Goal: Check status

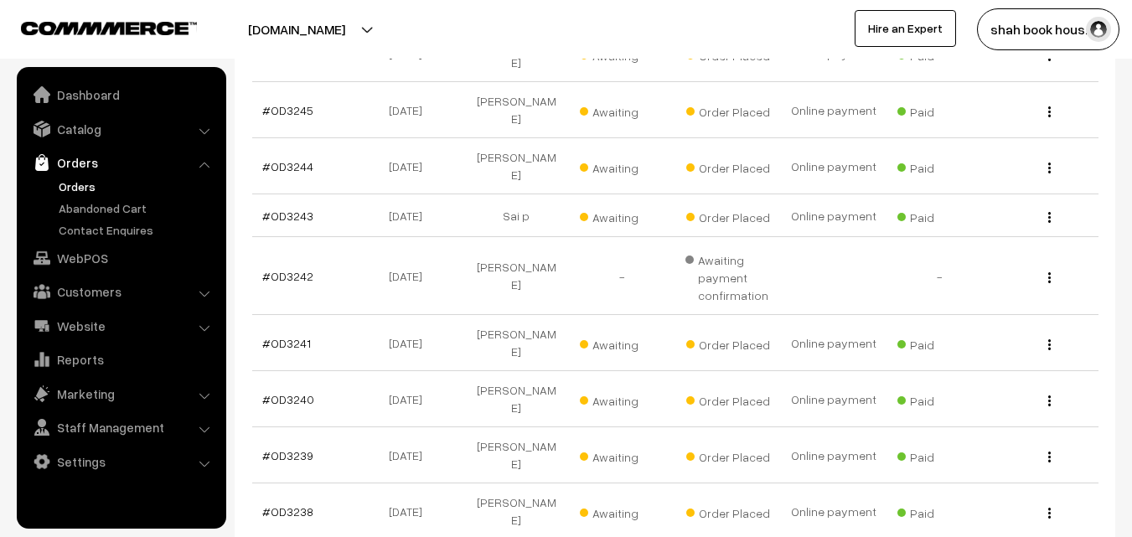
scroll to position [1005, 0]
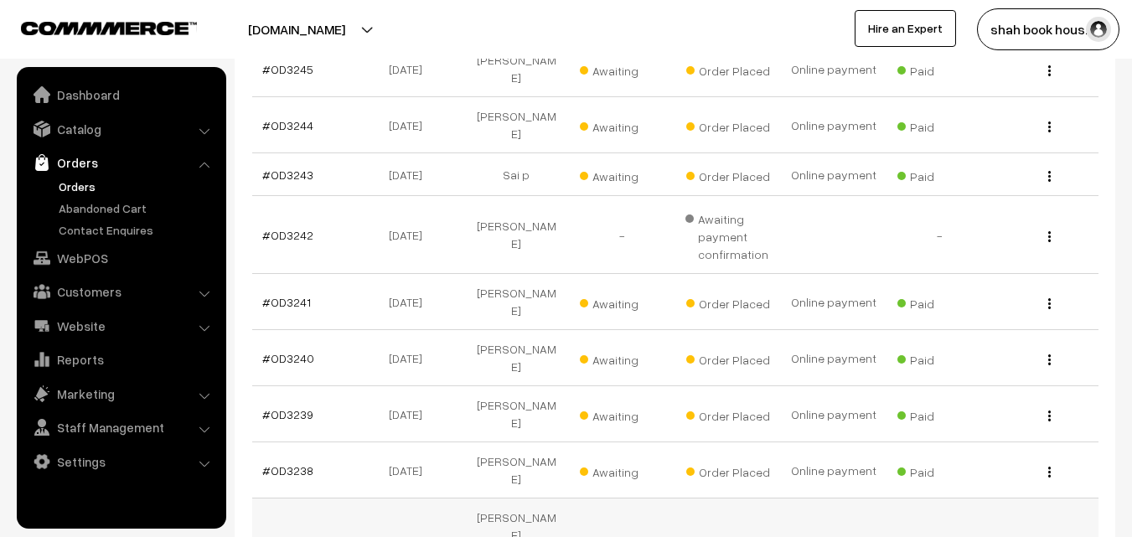
click at [296, 536] on link "#OD3237" at bounding box center [287, 544] width 51 height 14
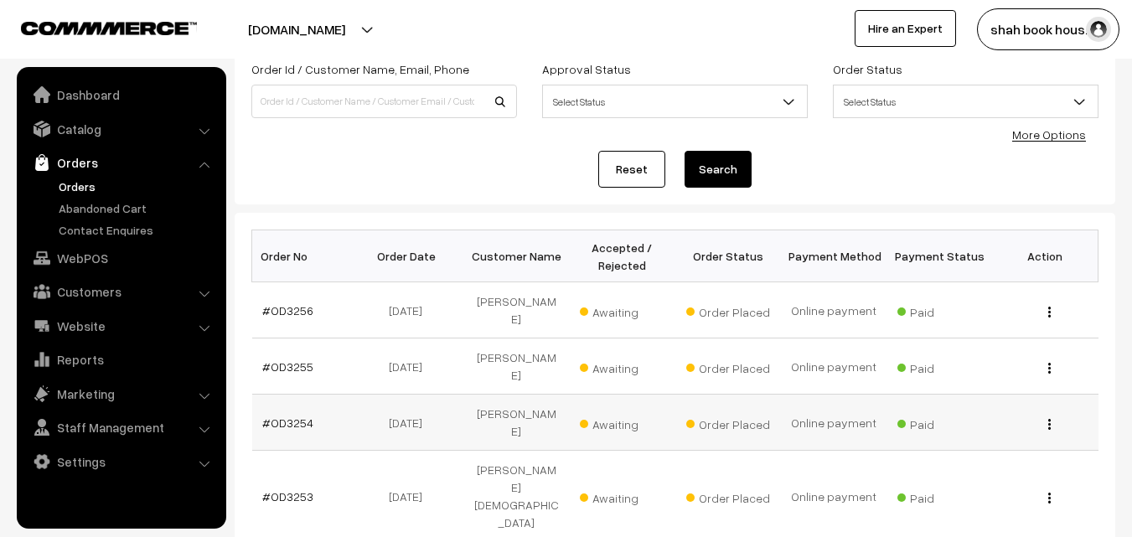
scroll to position [84, 0]
